Goal: Task Accomplishment & Management: Complete application form

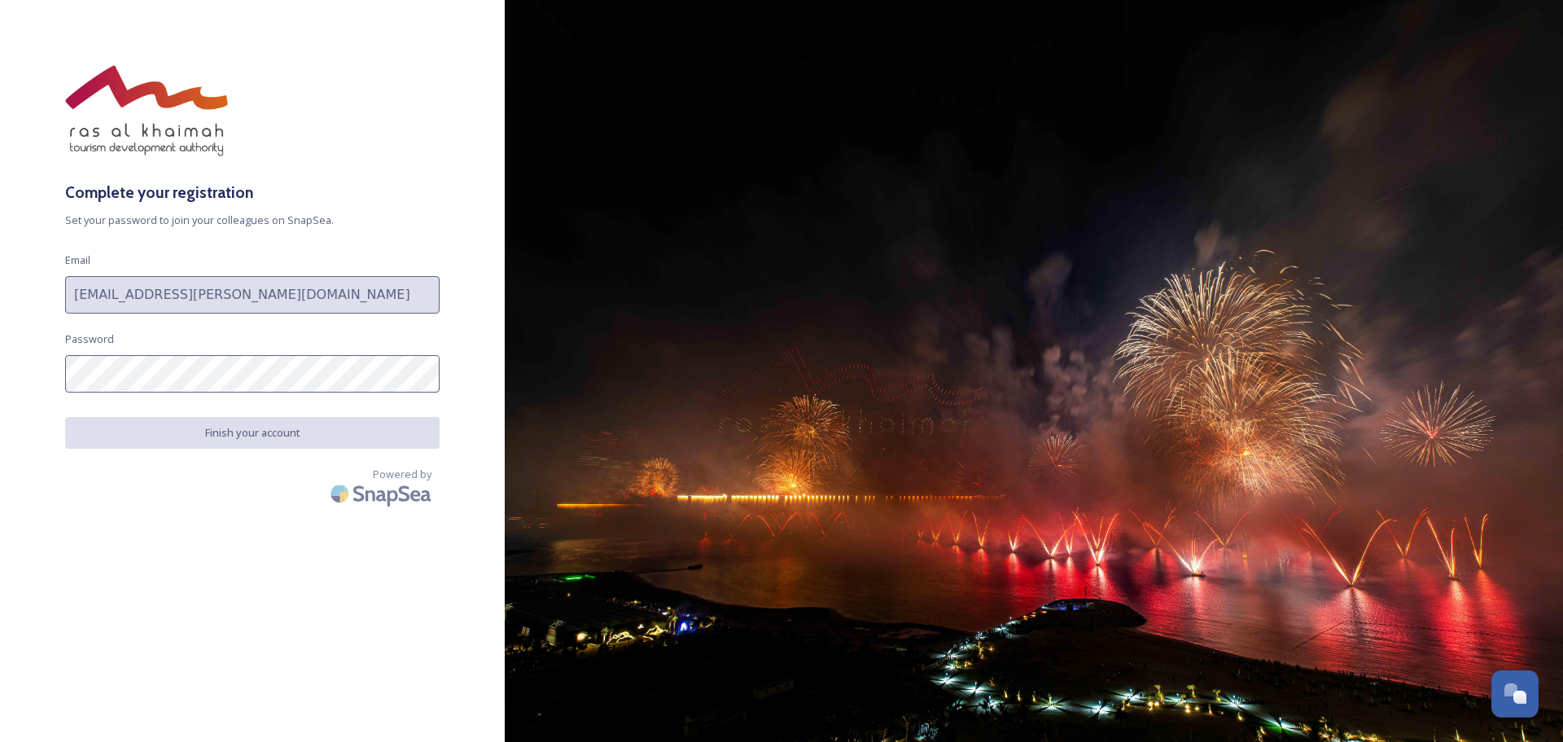
click at [240, 339] on div "Complete your registration Set your password to join your colleagues on SnapSea…" at bounding box center [252, 370] width 505 height 611
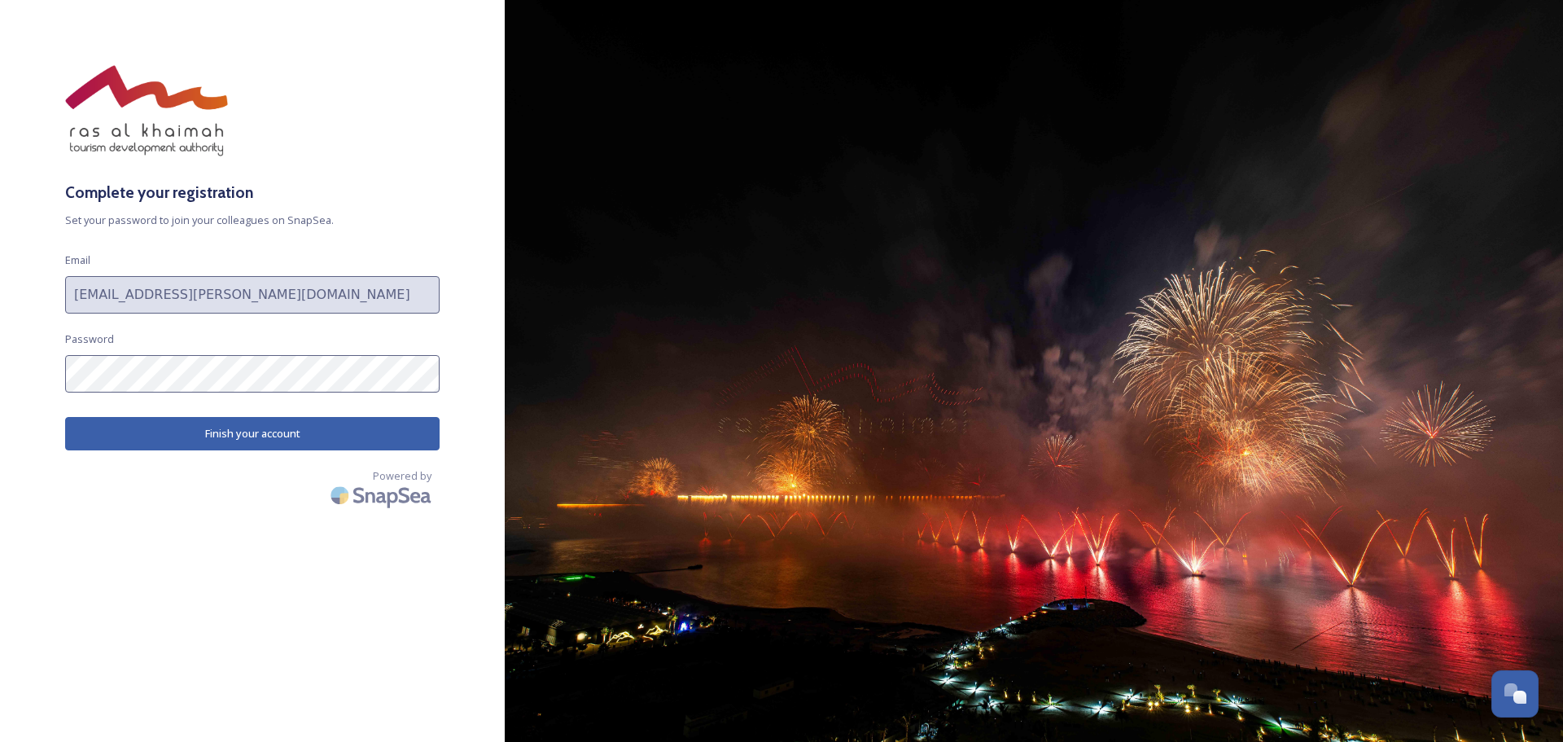
click at [234, 444] on button "Finish your account" at bounding box center [252, 433] width 374 height 33
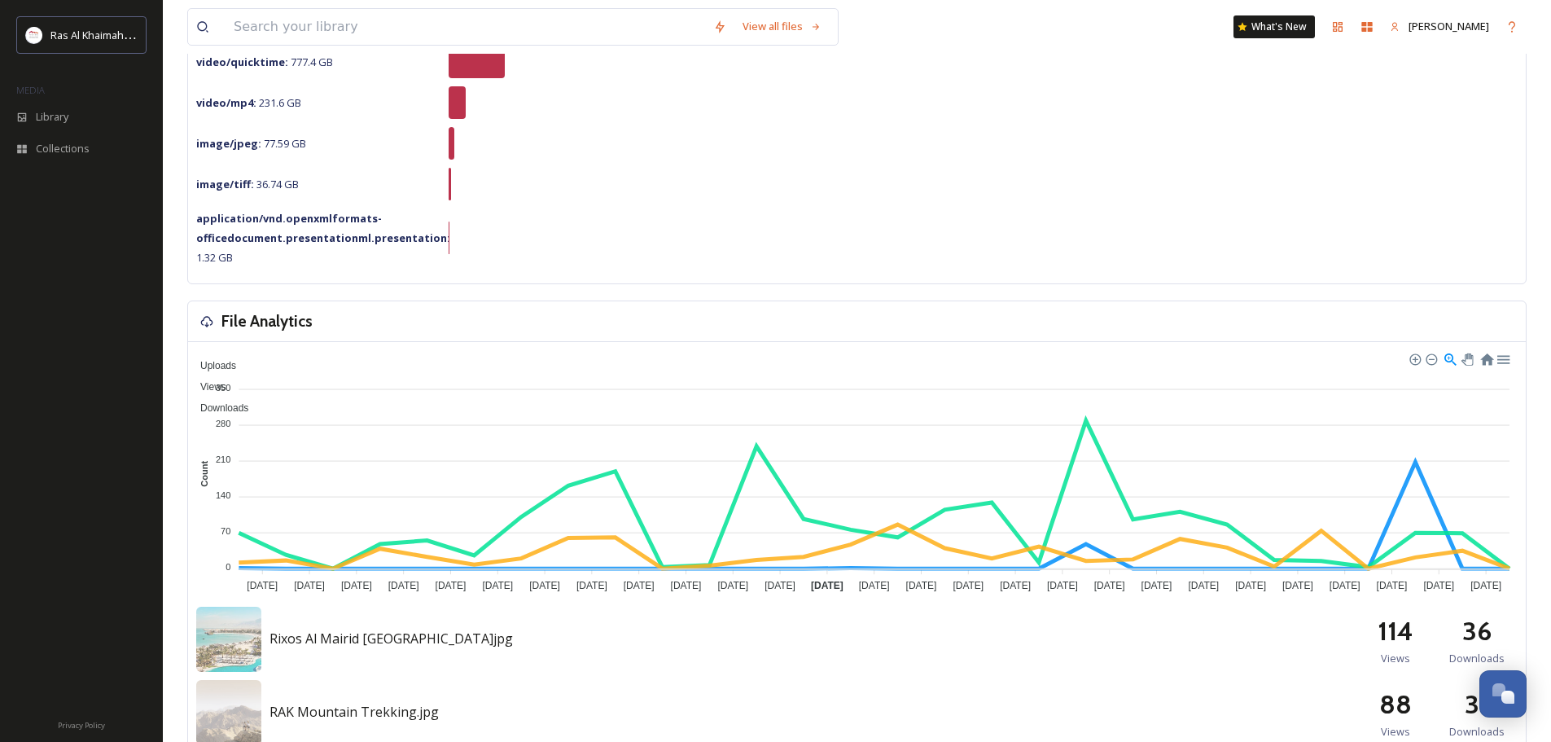
scroll to position [326, 0]
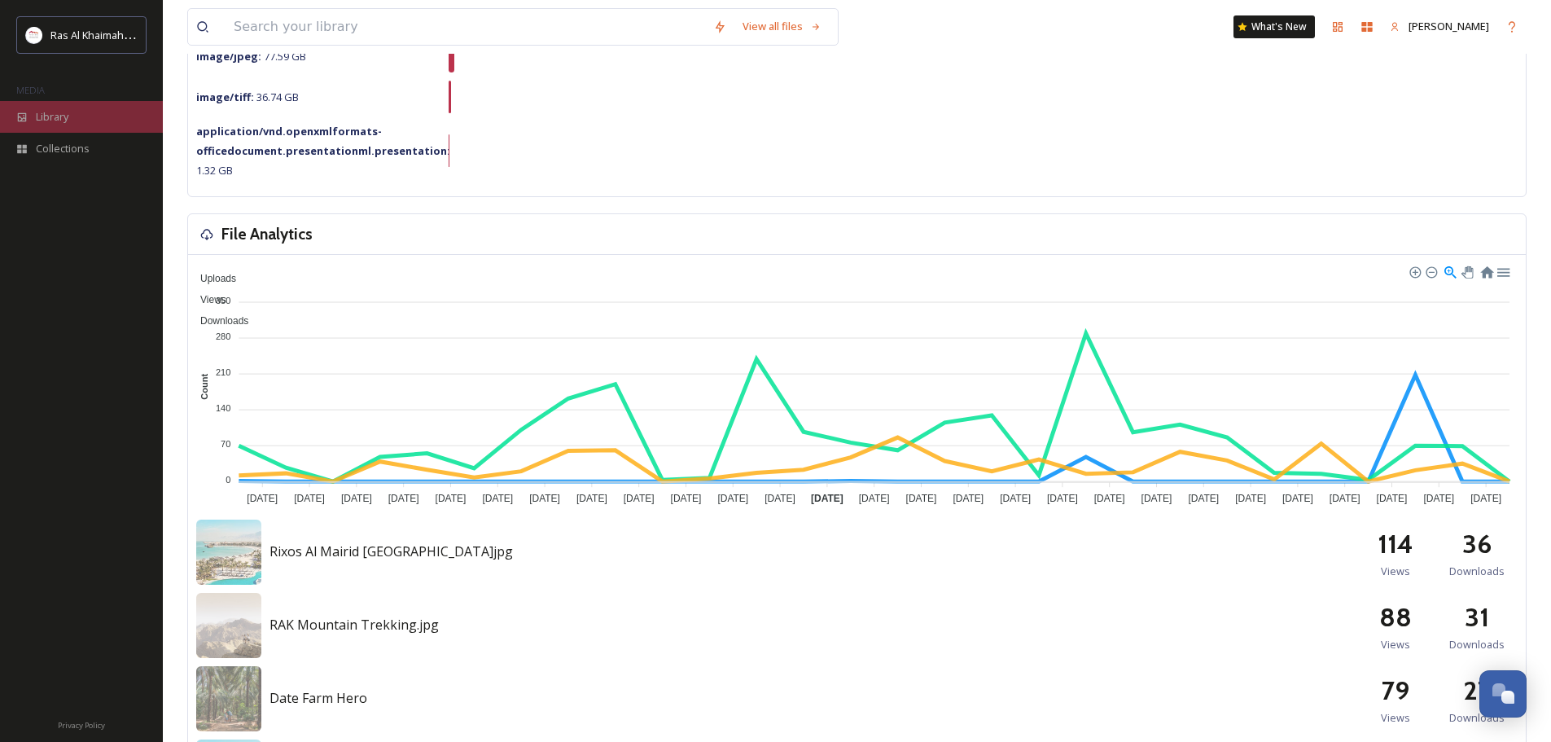
click at [71, 108] on div "Library" at bounding box center [81, 117] width 163 height 32
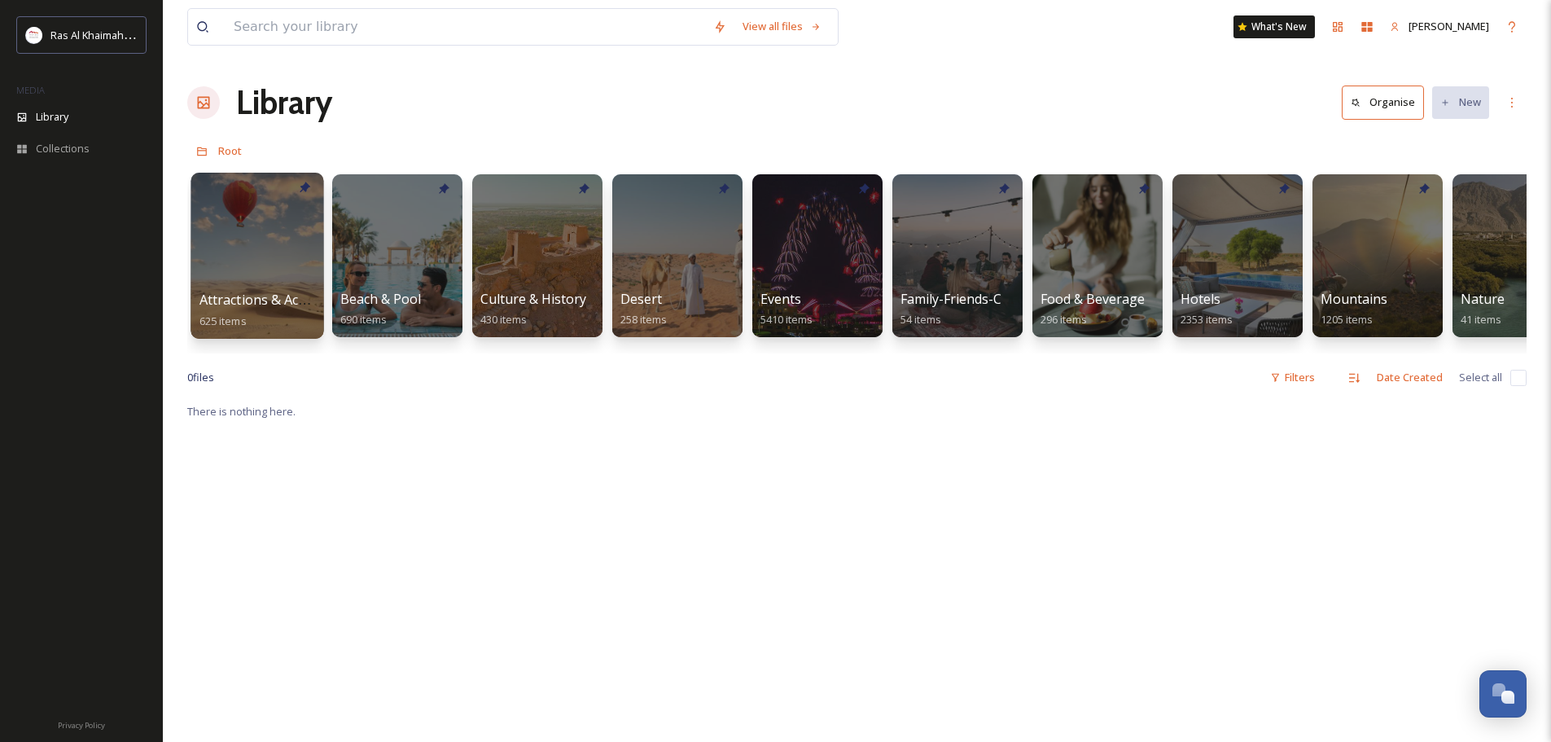
click at [260, 265] on div at bounding box center [256, 256] width 133 height 166
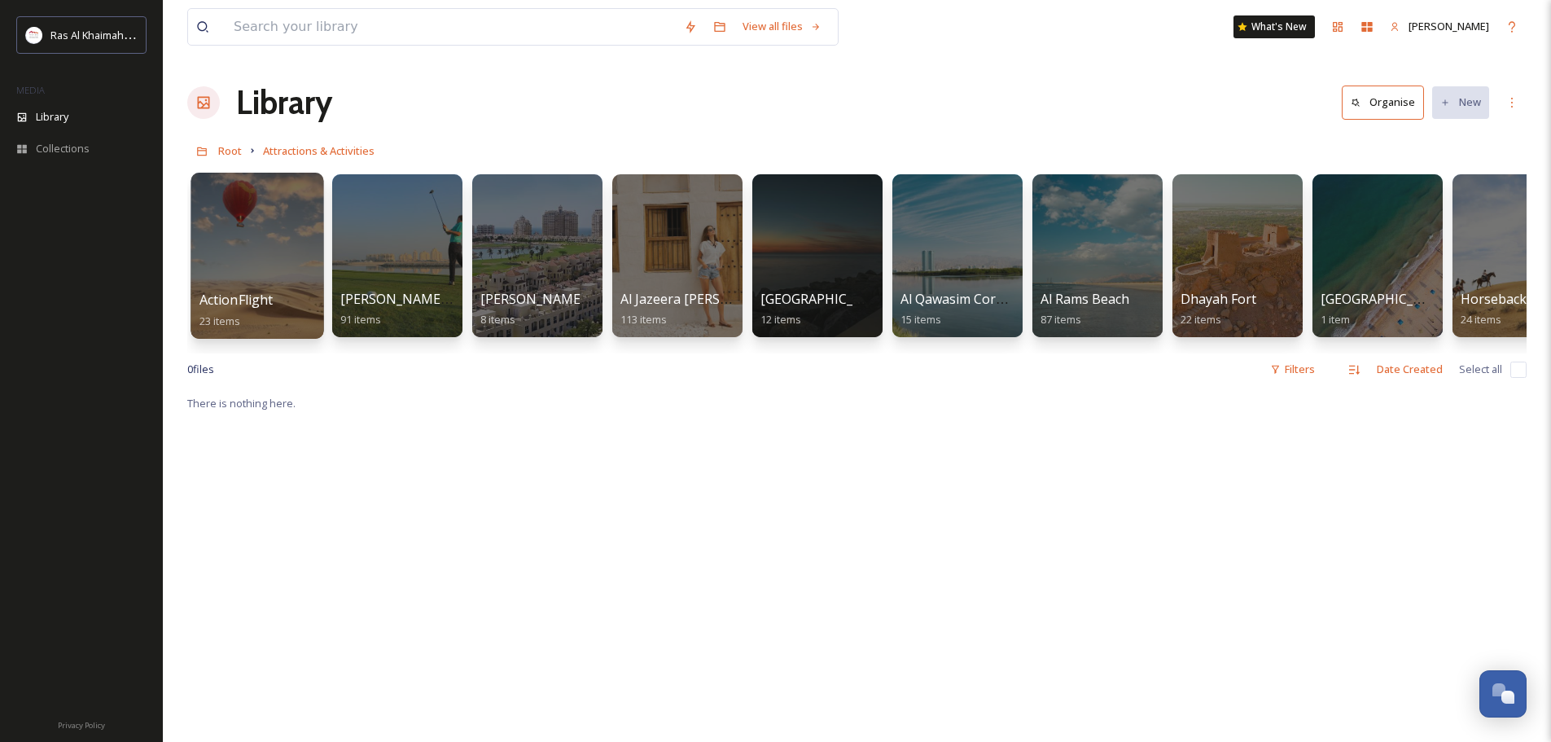
click at [251, 260] on div at bounding box center [256, 256] width 133 height 166
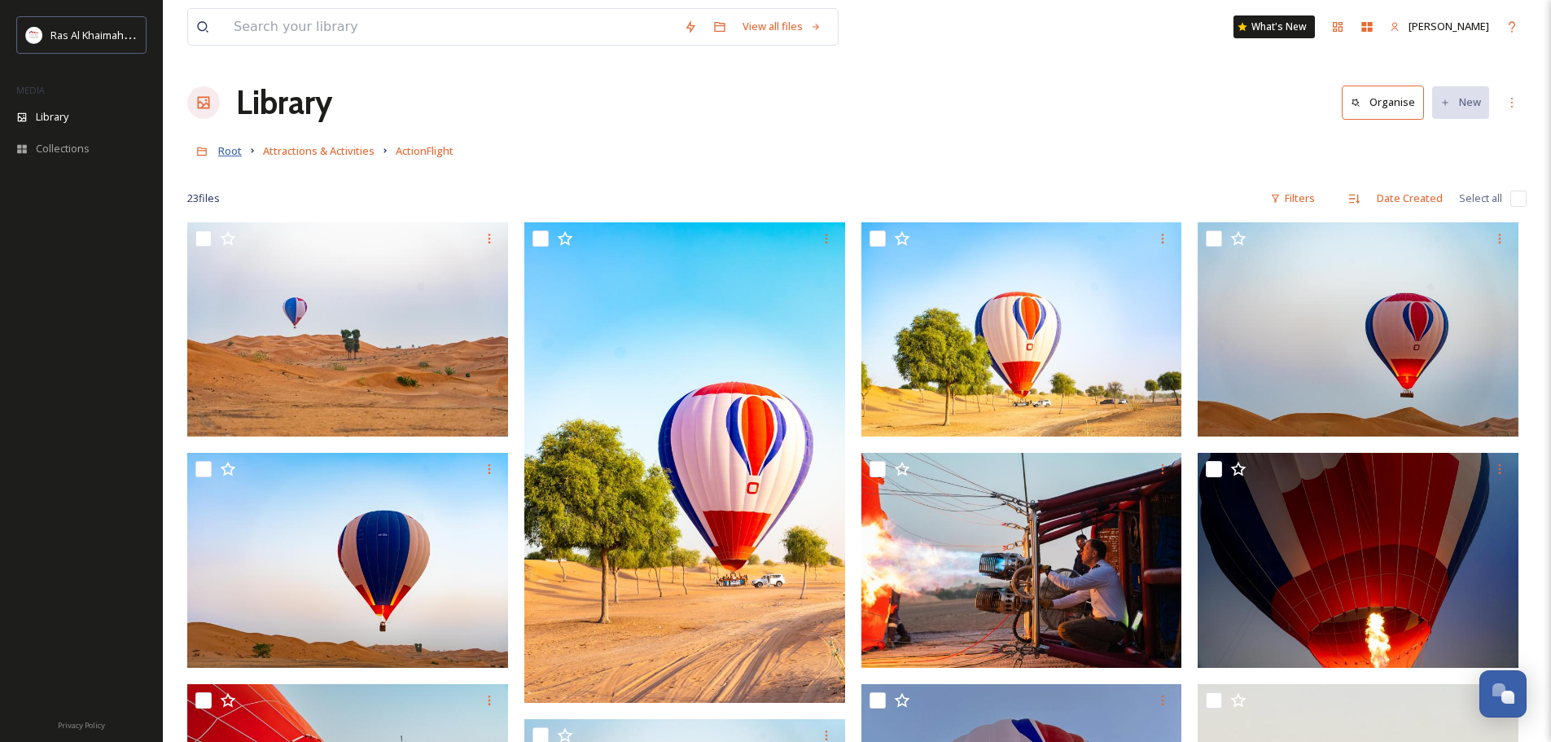
click at [234, 147] on span "Root" at bounding box center [230, 150] width 24 height 15
